Goal: Task Accomplishment & Management: Manage account settings

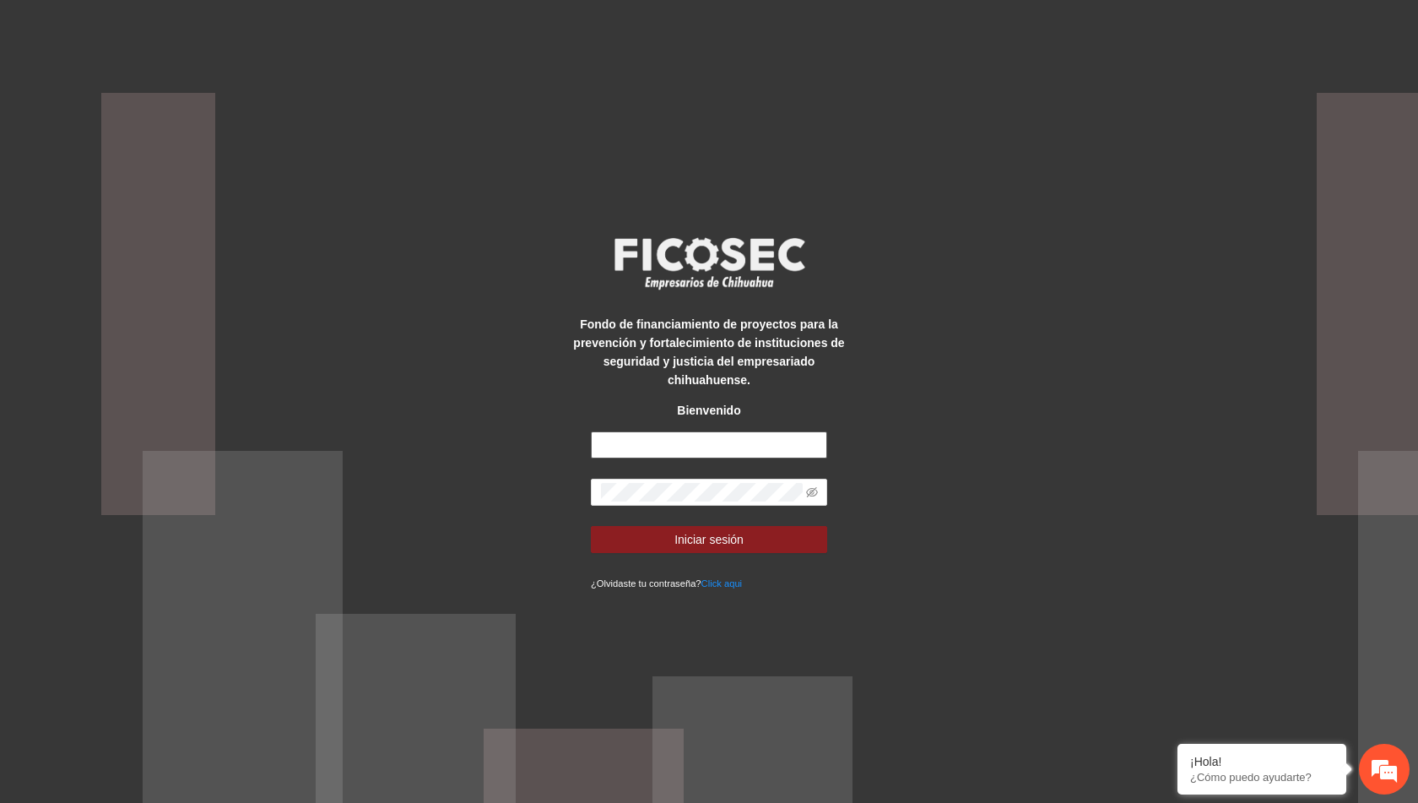
click at [736, 436] on input "text" at bounding box center [709, 444] width 236 height 27
type input "**********"
click at [710, 496] on span at bounding box center [709, 492] width 236 height 27
click at [815, 487] on icon "eye-invisible" at bounding box center [812, 492] width 12 height 12
click at [729, 530] on span "Iniciar sesión" at bounding box center [709, 539] width 69 height 19
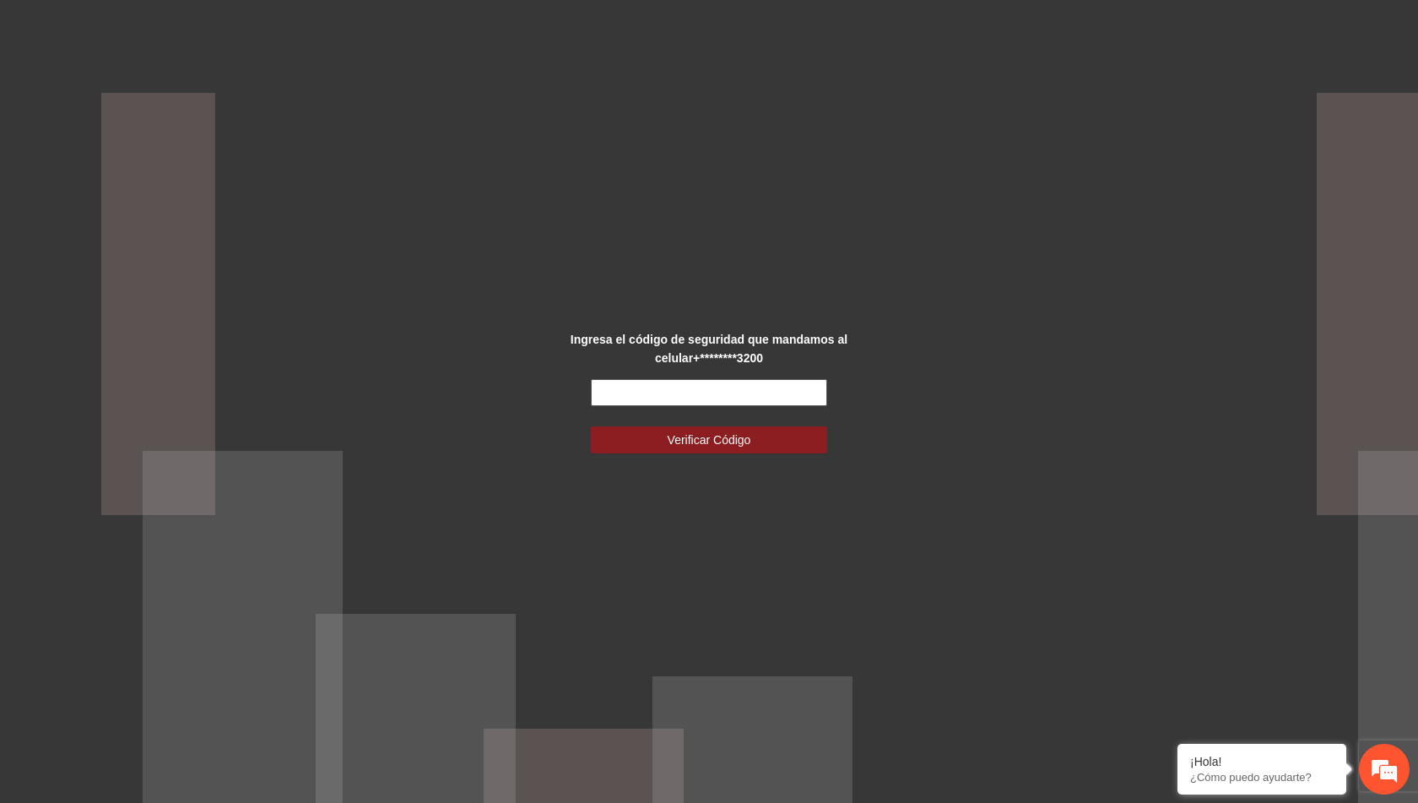
click at [702, 398] on input "text" at bounding box center [709, 392] width 236 height 27
type input "******"
click at [722, 442] on span "Verificar Código" at bounding box center [710, 440] width 84 height 19
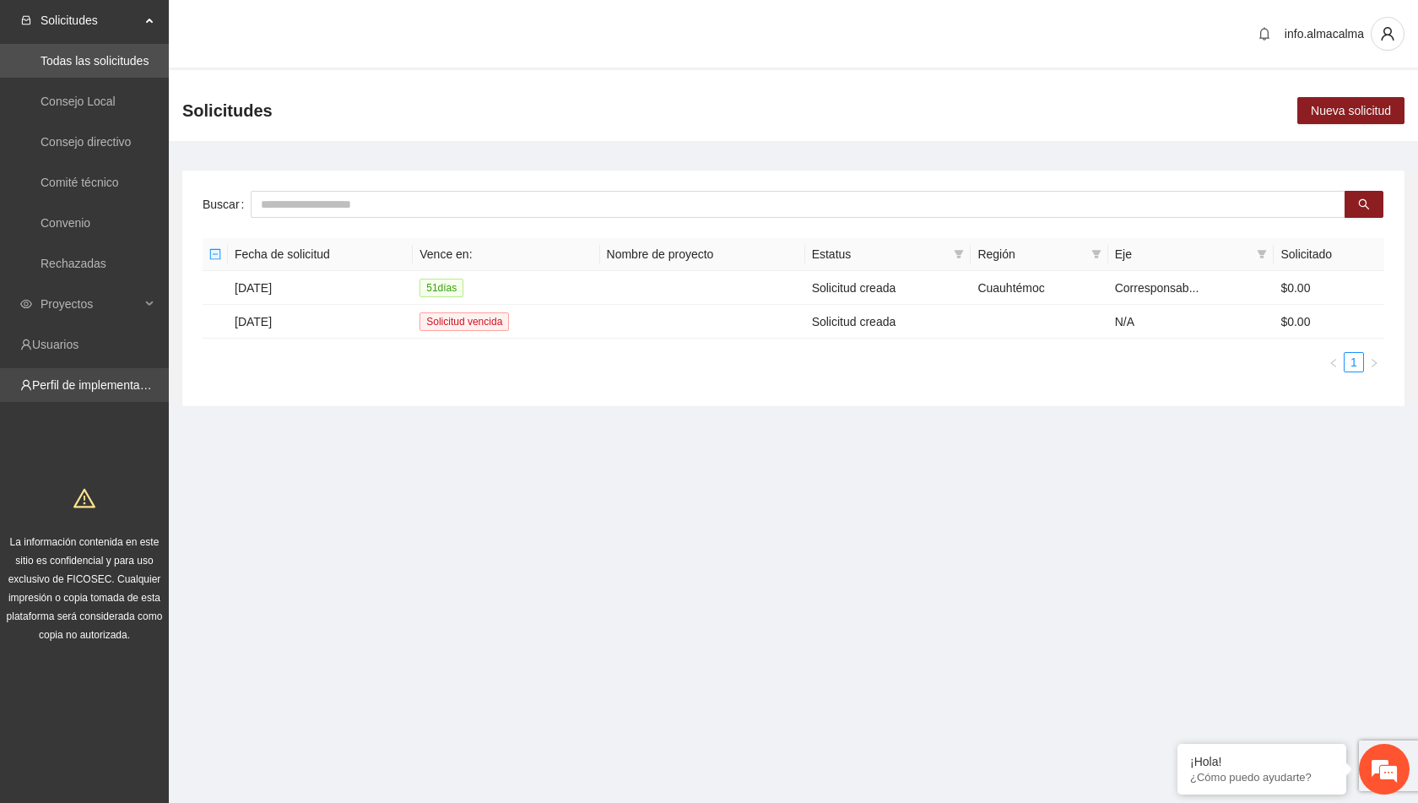
click at [79, 386] on link "Perfil de implementadora" at bounding box center [98, 385] width 132 height 14
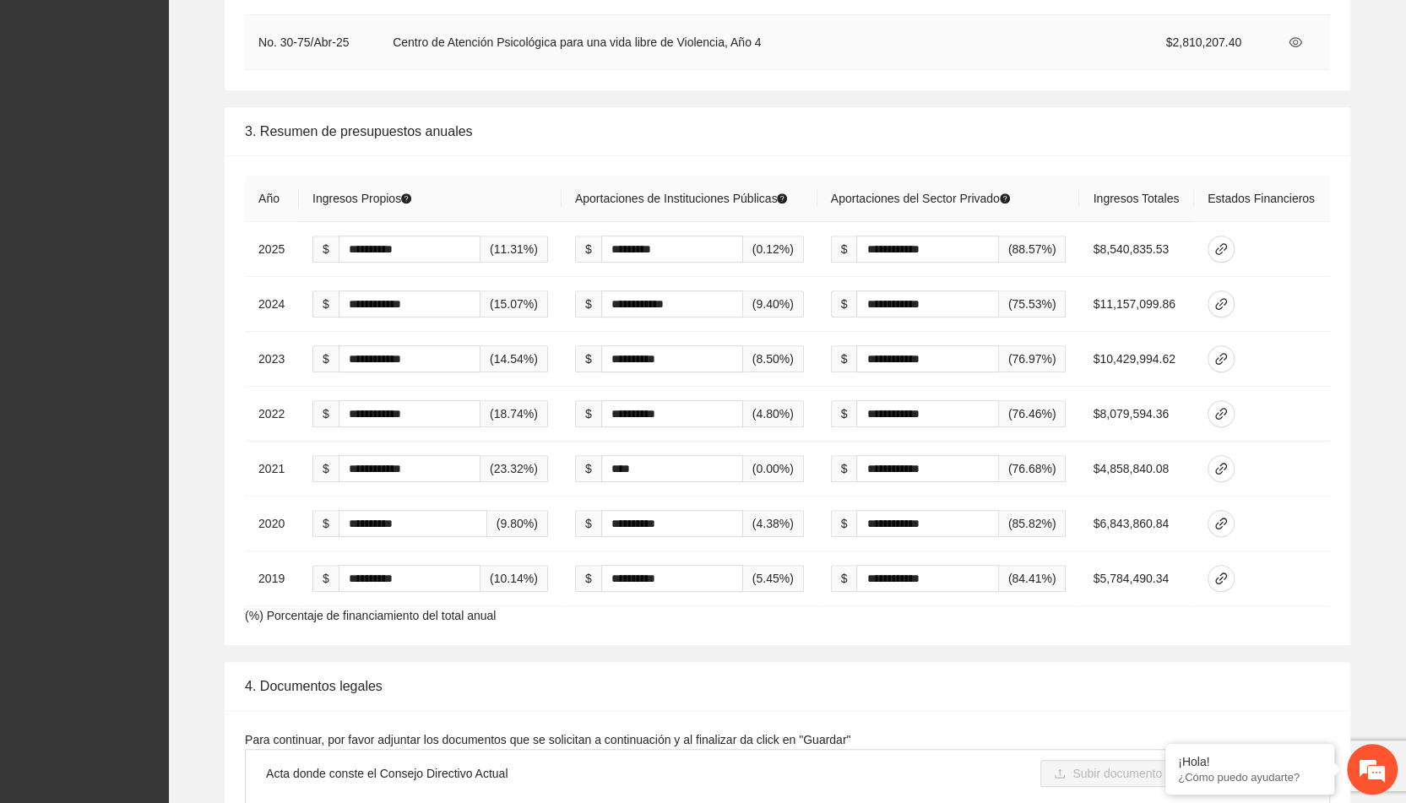
scroll to position [4596, 0]
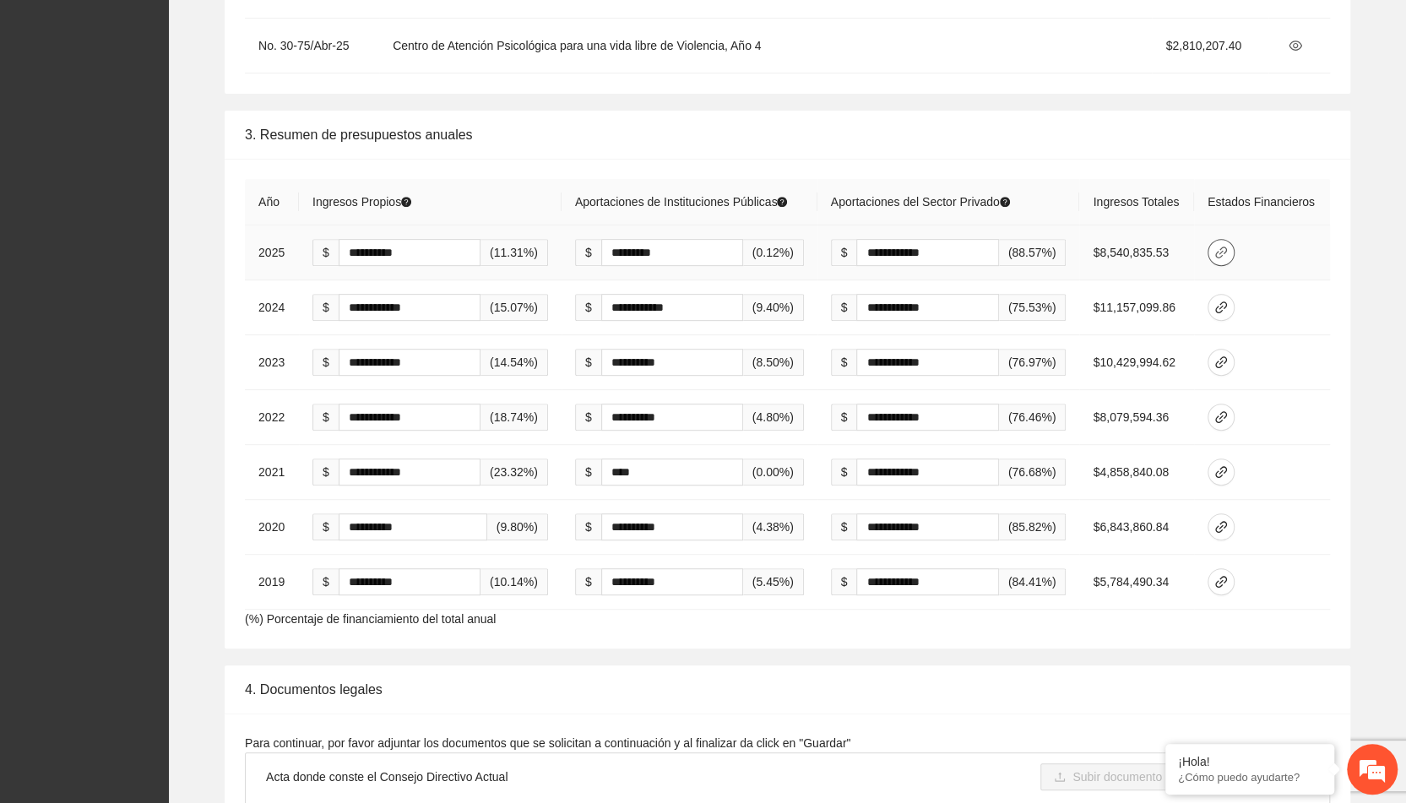
click at [1228, 246] on icon "link" at bounding box center [1221, 253] width 14 height 14
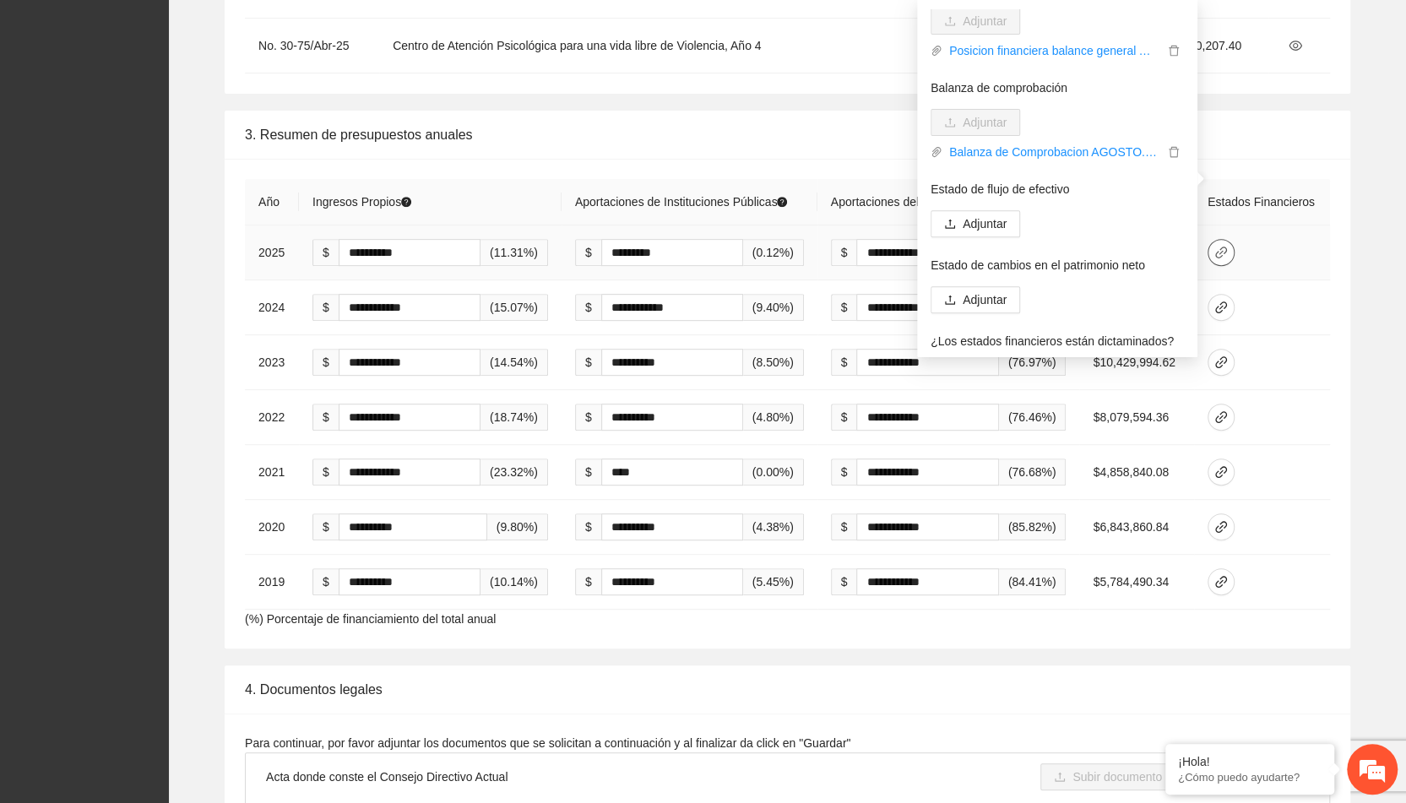
scroll to position [169, 0]
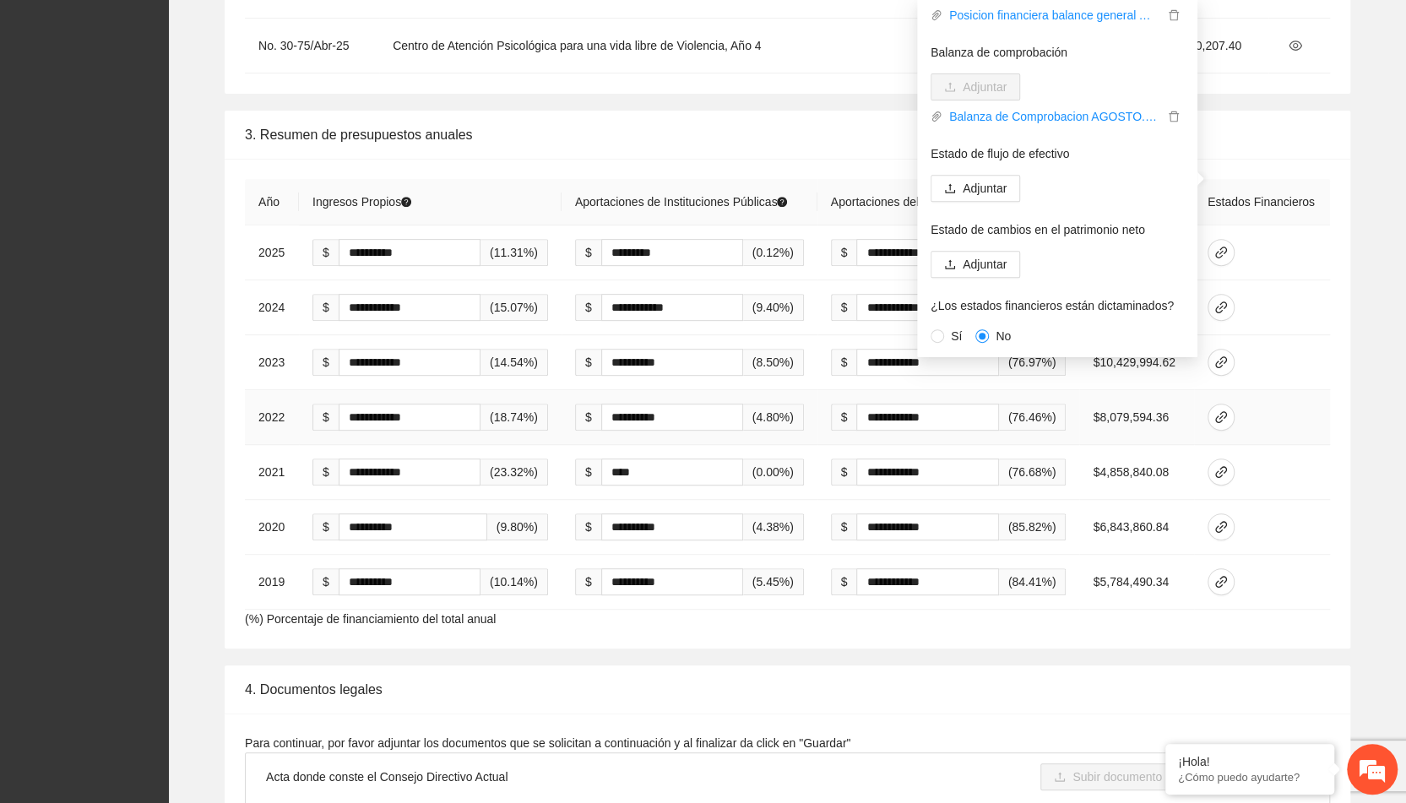
click at [1326, 390] on td at bounding box center [1262, 417] width 136 height 55
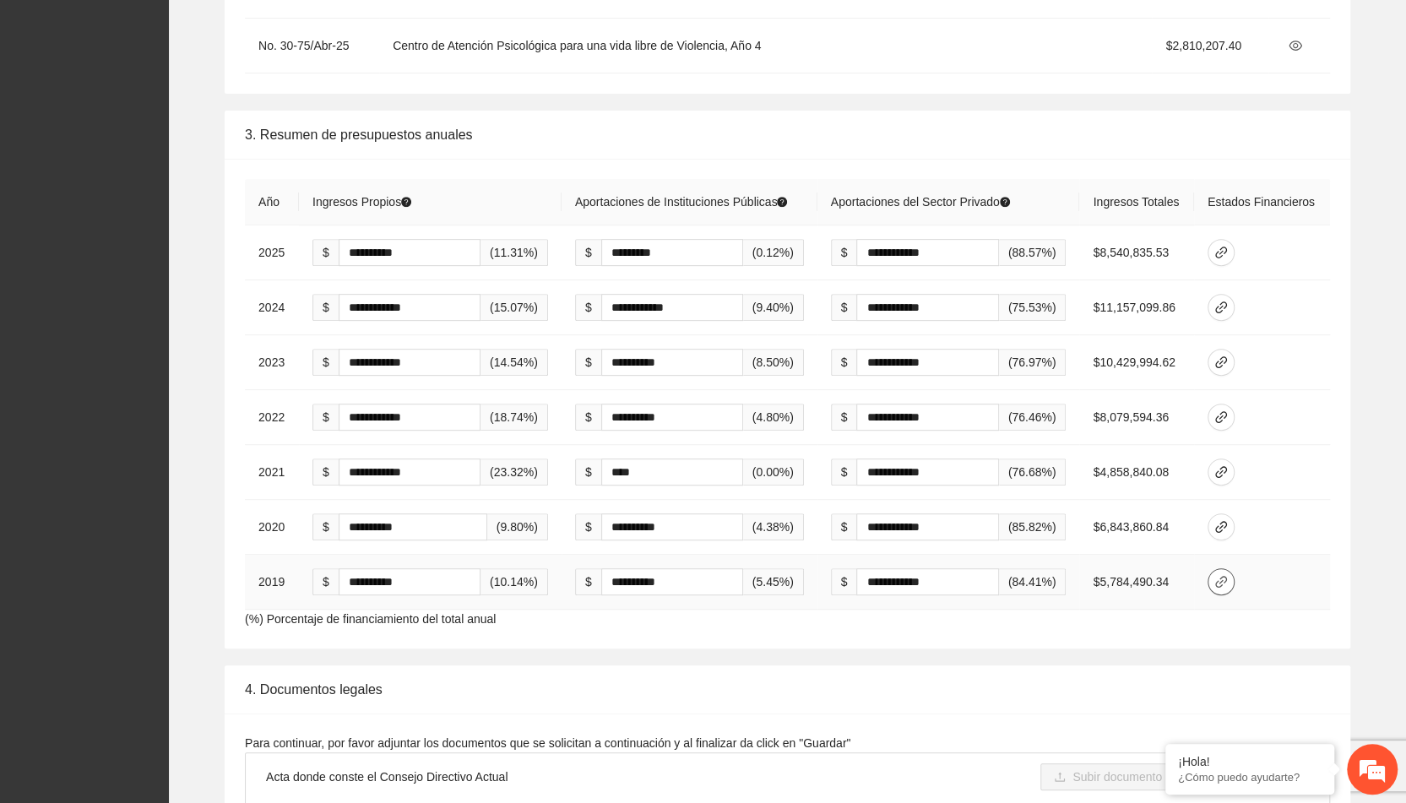
click at [1222, 575] on icon "link" at bounding box center [1221, 582] width 14 height 14
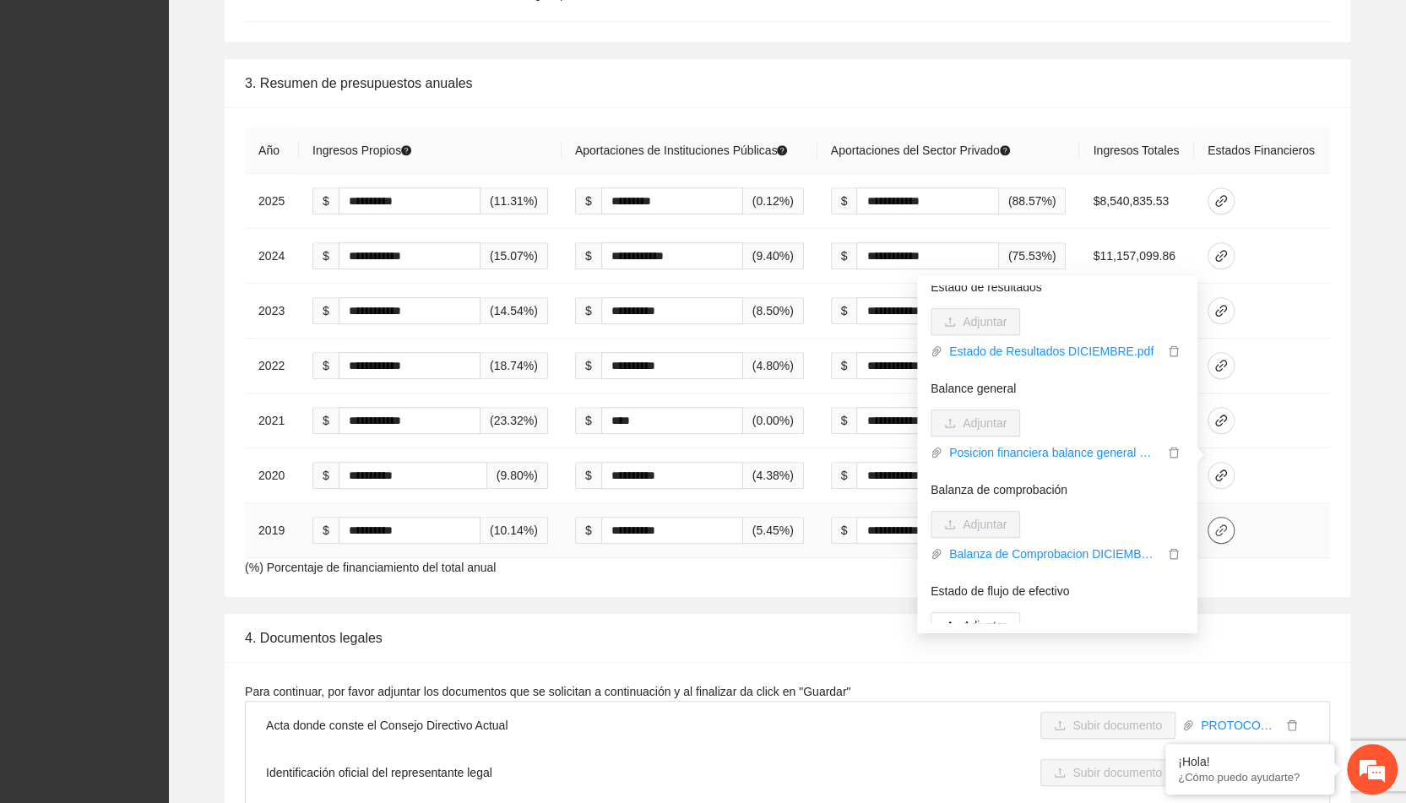
scroll to position [0, 0]
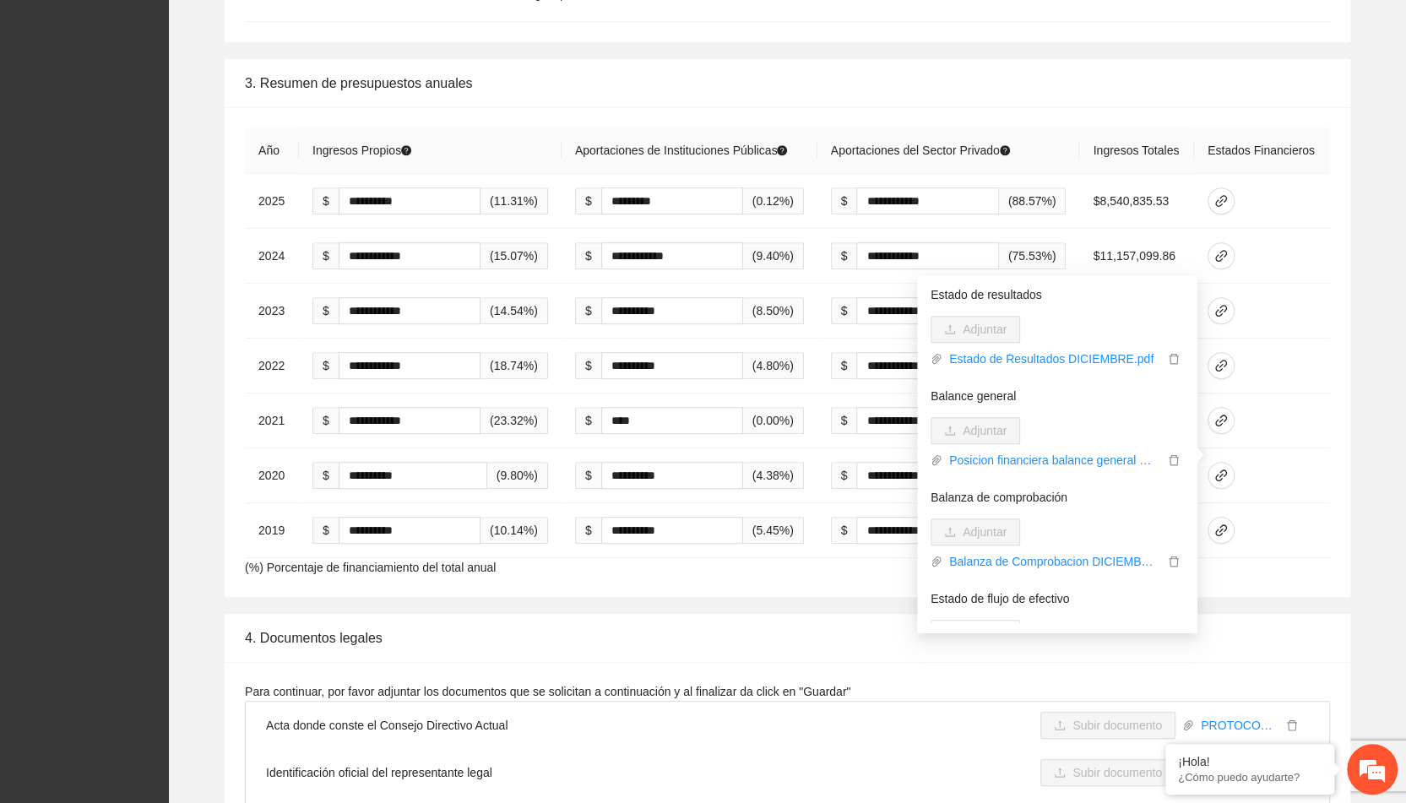
click at [1381, 422] on div "**********" at bounding box center [787, 328] width 1210 height 538
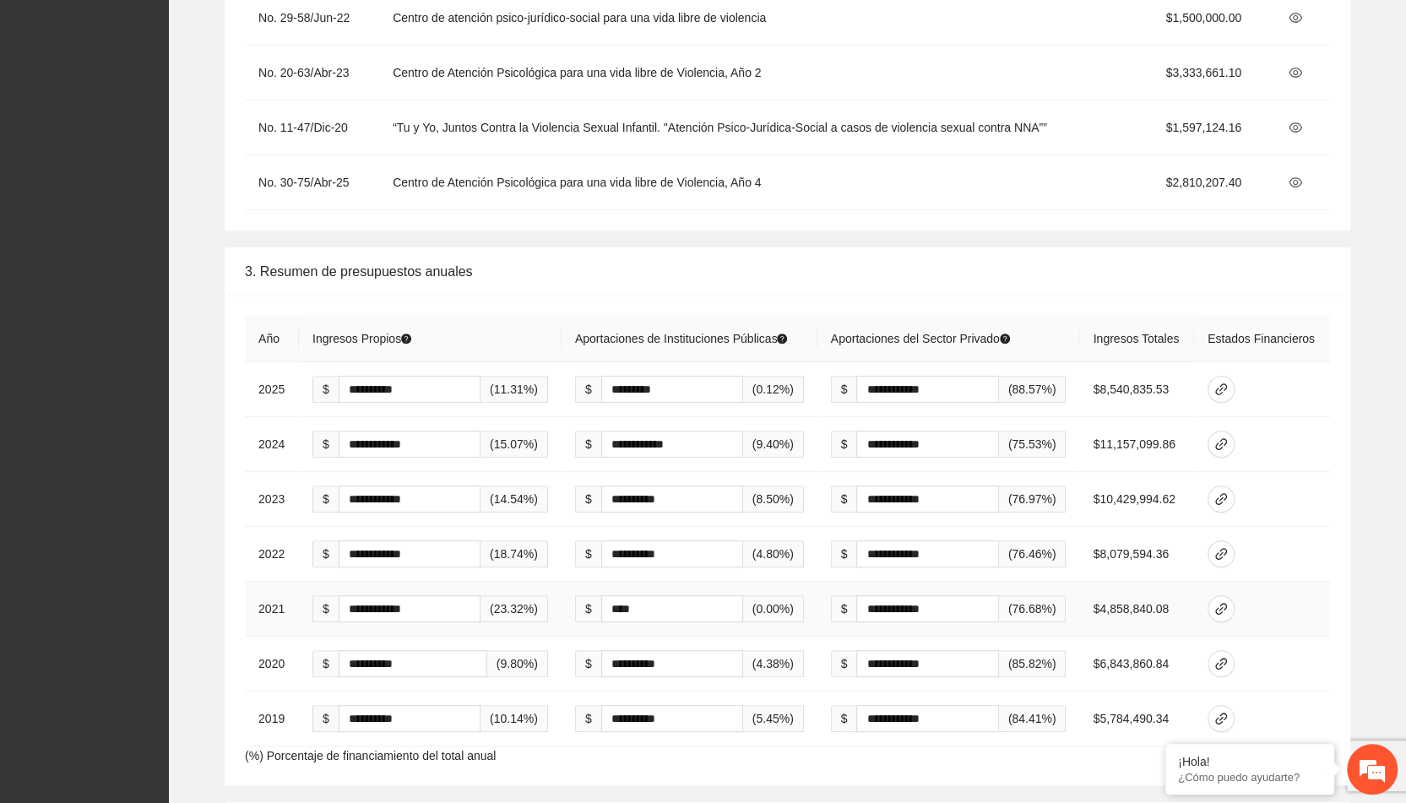
scroll to position [4458, 0]
click at [1225, 383] on icon "link" at bounding box center [1221, 390] width 14 height 14
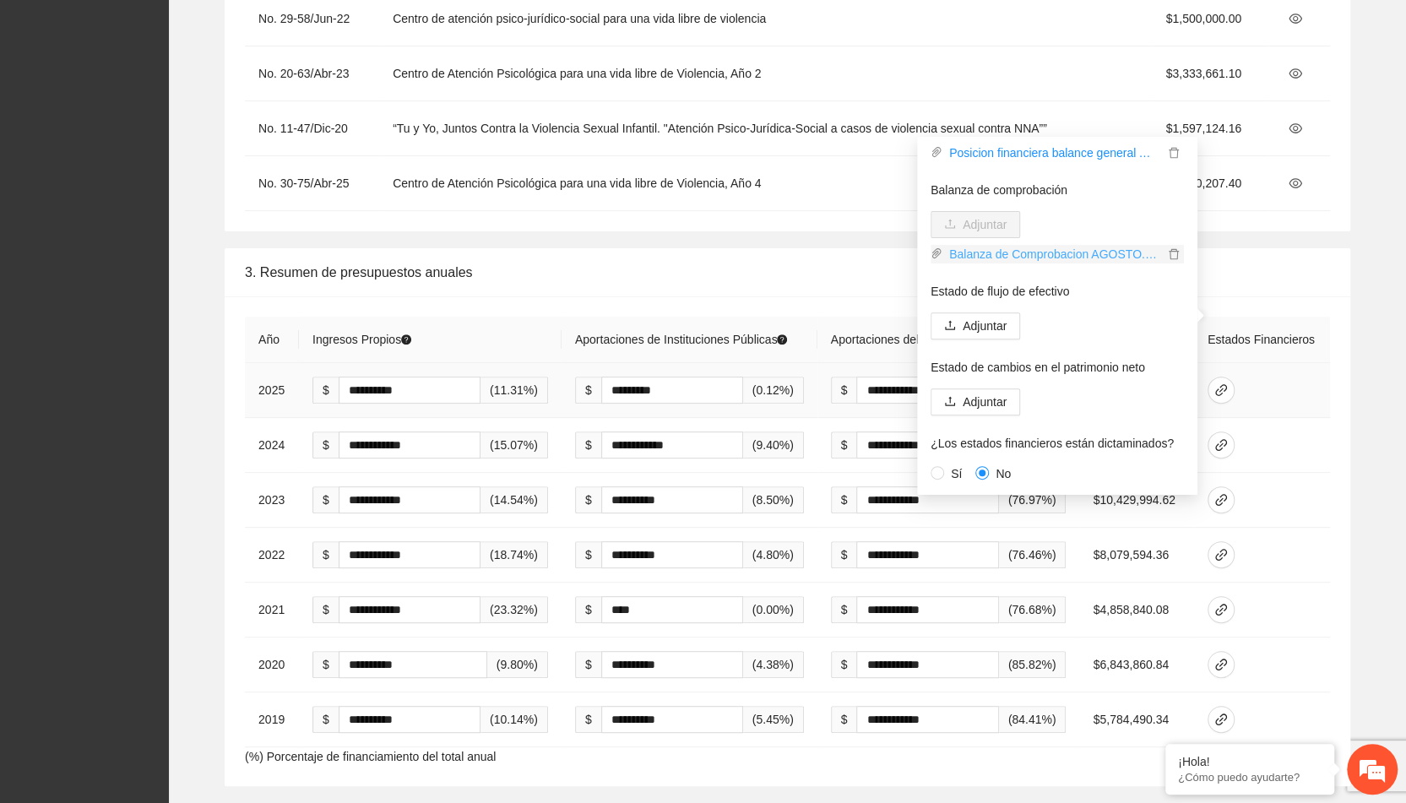
click at [1076, 254] on link "Balanza de Comprobacion AGOSTO.pdf" at bounding box center [1052, 254] width 221 height 19
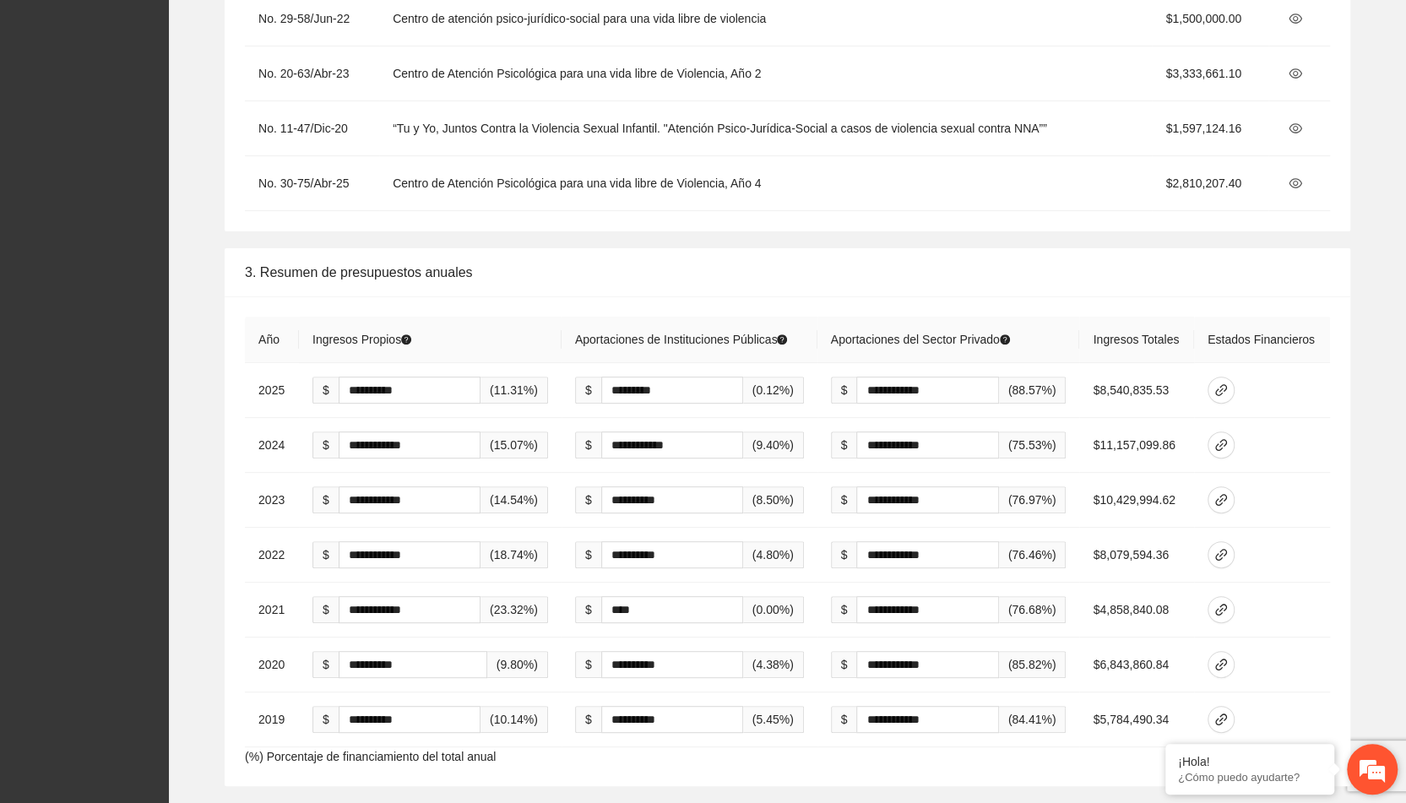
click at [1381, 783] on em at bounding box center [1372, 769] width 46 height 46
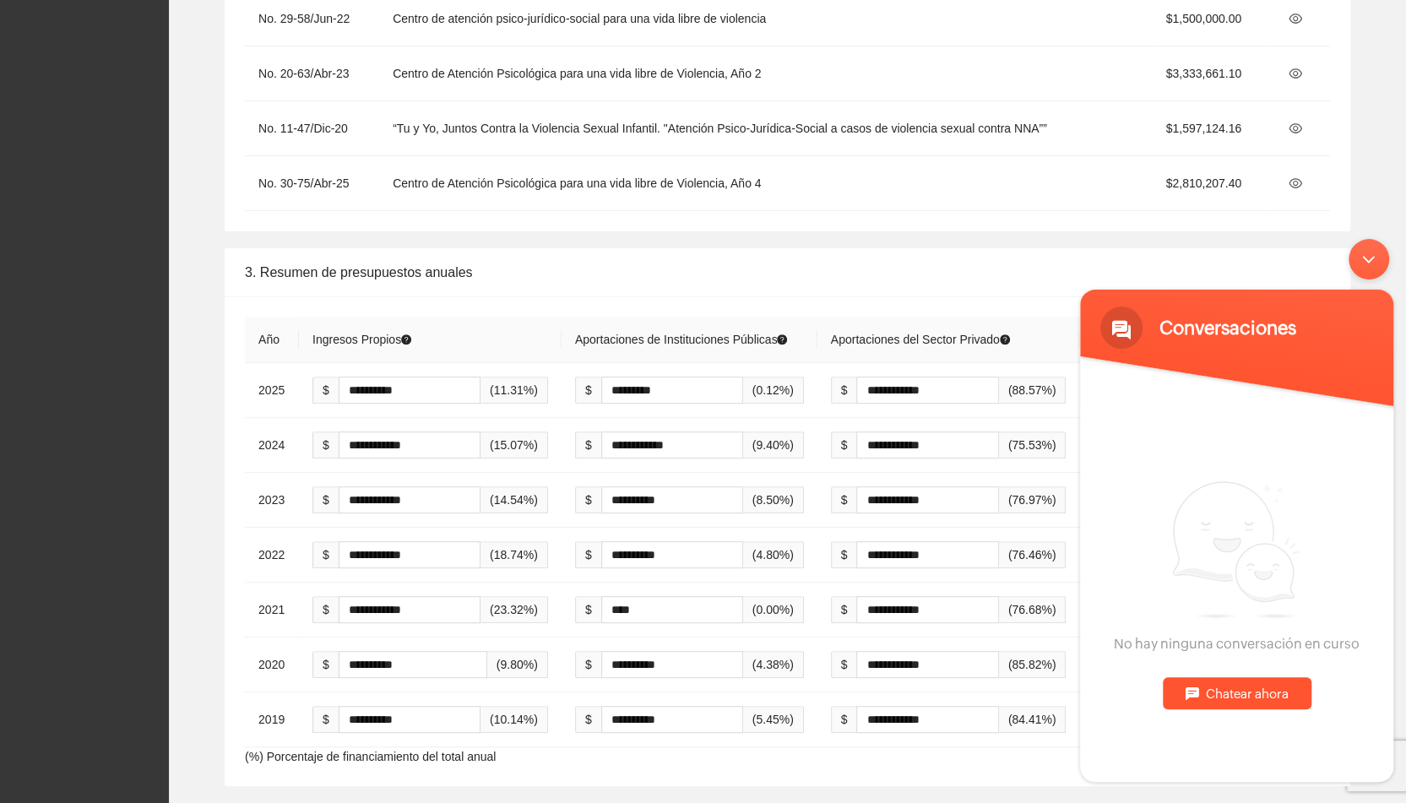
click at [1361, 247] on div "Minimizar ventana de chat en vivo" at bounding box center [1368, 259] width 41 height 41
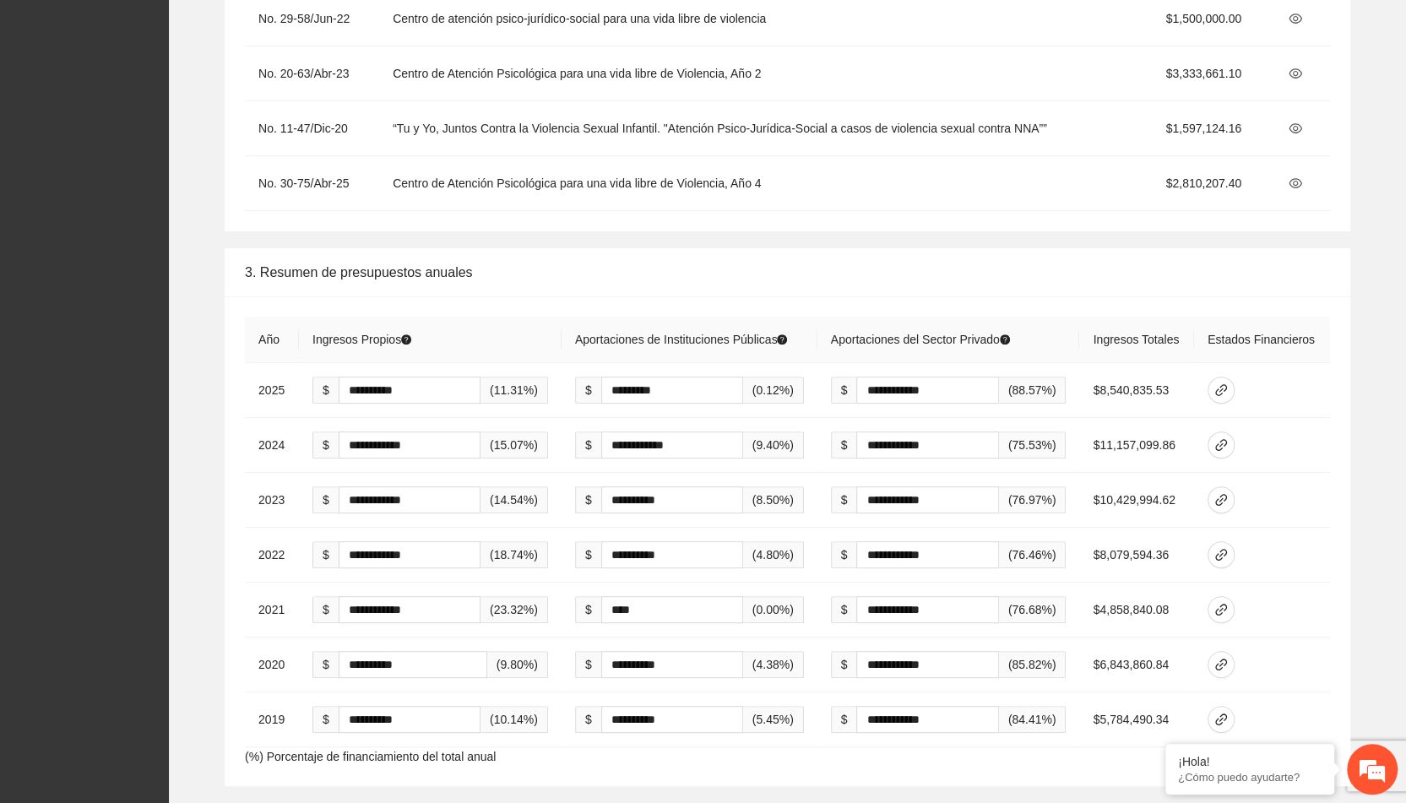
click at [1356, 248] on div "**********" at bounding box center [787, 517] width 1210 height 538
